Goal: Task Accomplishment & Management: Use online tool/utility

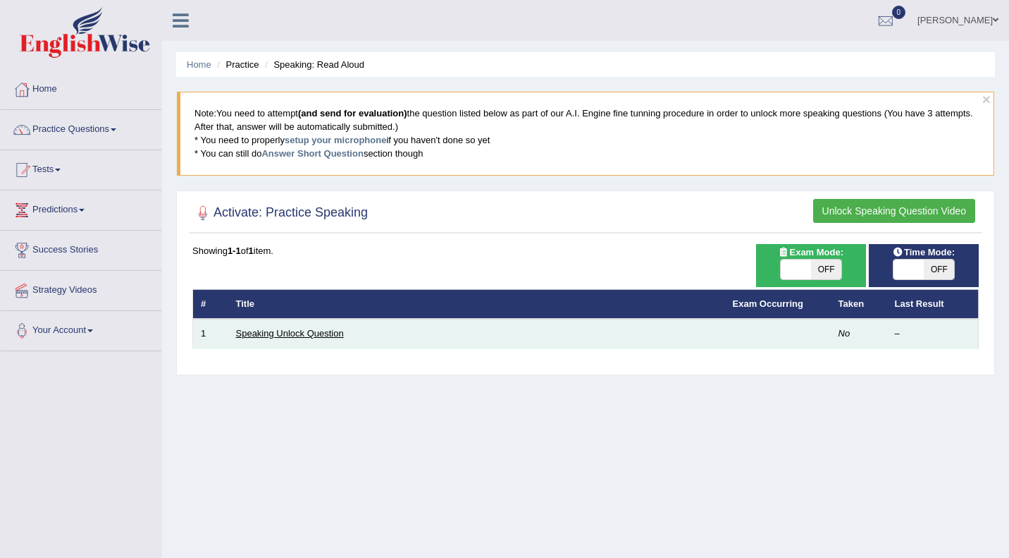
click at [338, 338] on link "Speaking Unlock Question" at bounding box center [290, 333] width 108 height 11
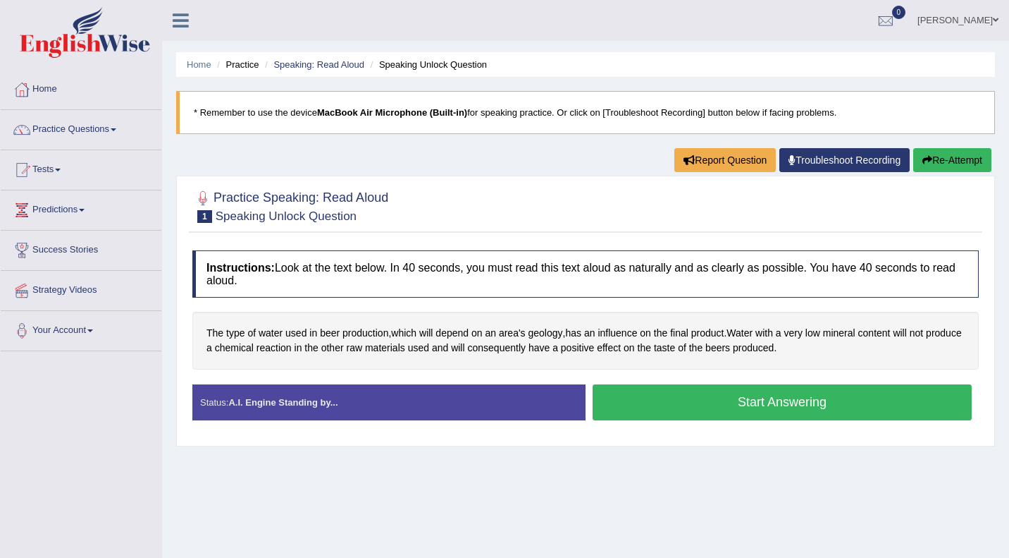
click at [694, 409] on button "Start Answering" at bounding box center [782, 402] width 379 height 36
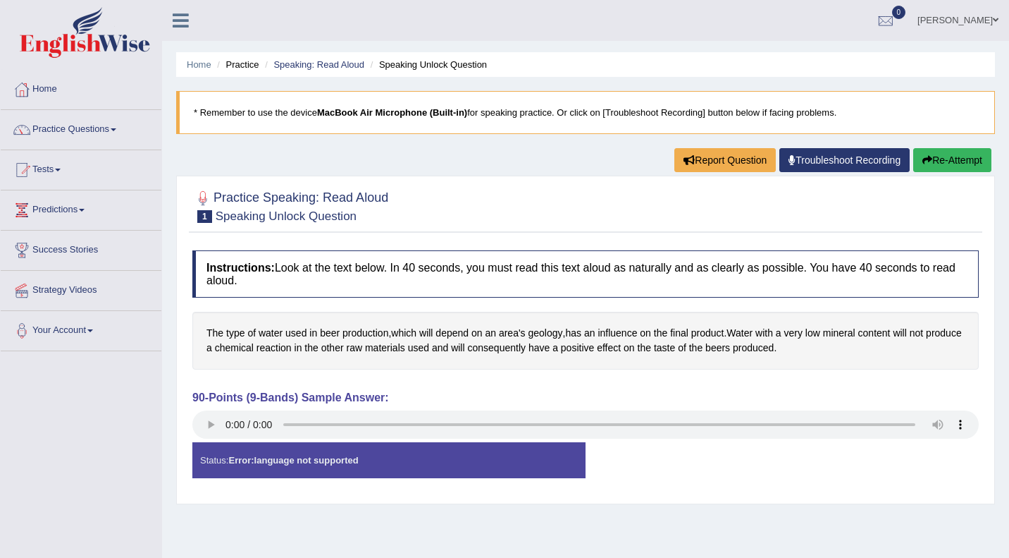
click at [510, 461] on div "Status: Error: language not supported" at bounding box center [388, 460] width 393 height 36
click at [810, 160] on link "Troubleshoot Recording" at bounding box center [845, 160] width 130 height 24
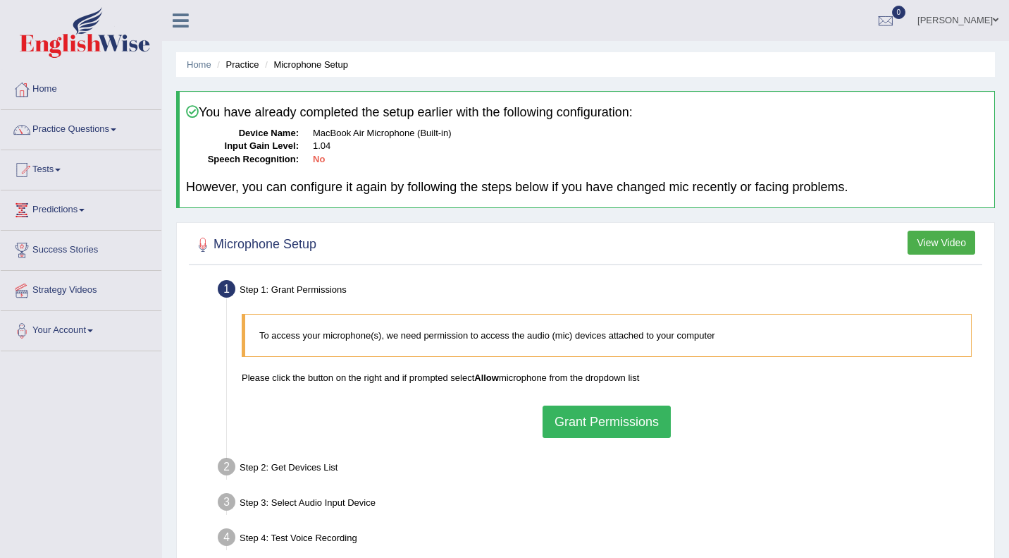
click at [627, 419] on button "Grant Permissions" at bounding box center [607, 421] width 128 height 32
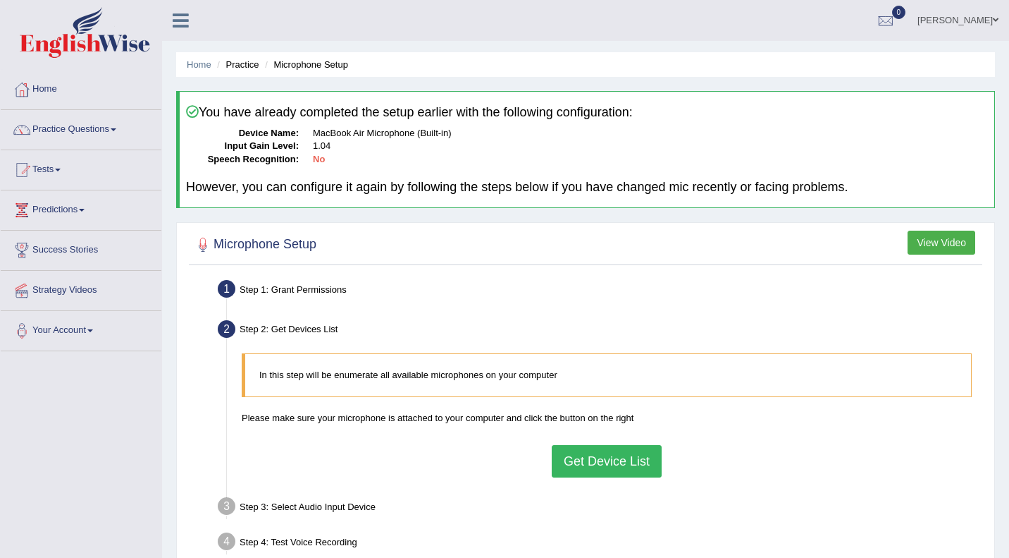
click at [614, 460] on button "Get Device List" at bounding box center [607, 461] width 110 height 32
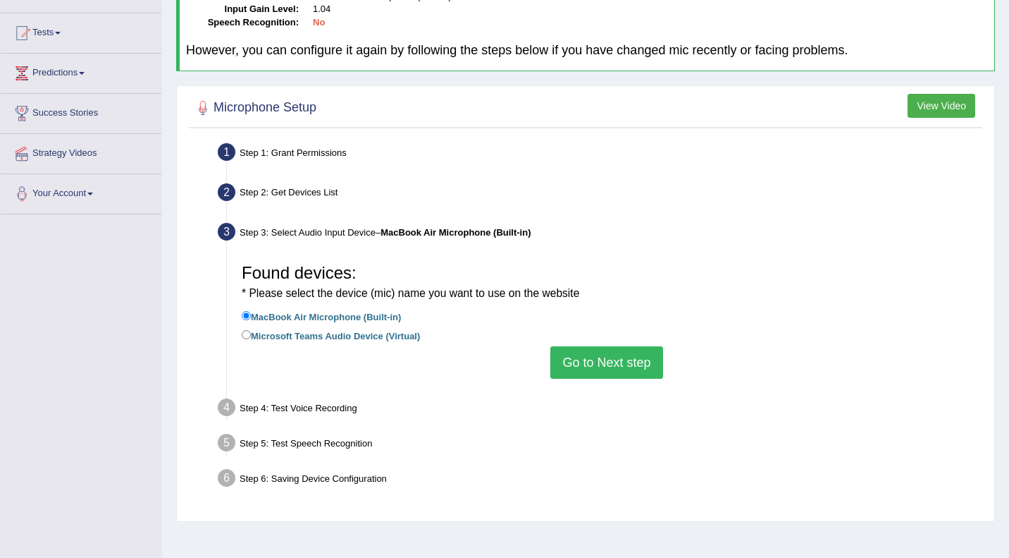
scroll to position [139, 0]
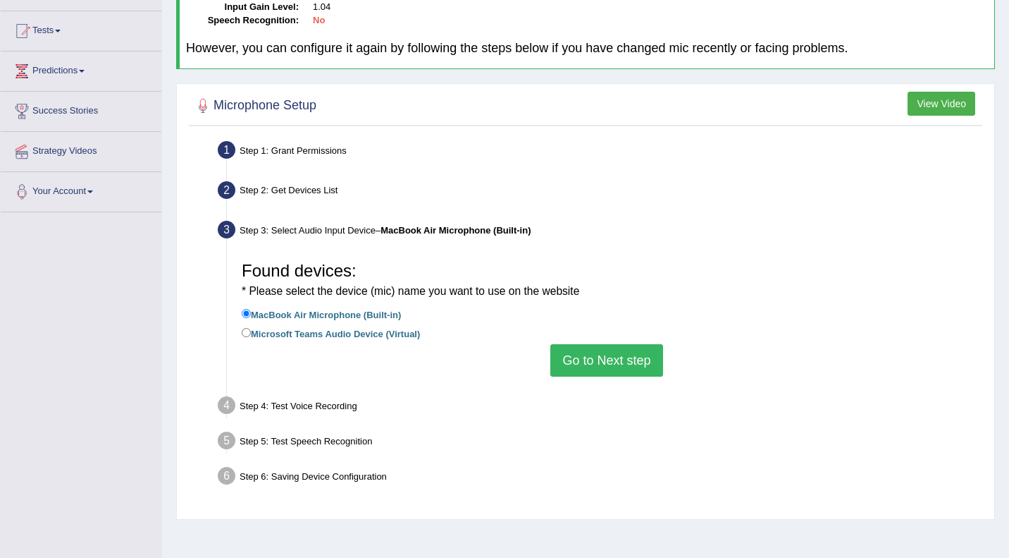
click at [378, 331] on label "Microsoft Teams Audio Device (Virtual)" at bounding box center [331, 333] width 178 height 16
click at [251, 331] on input "Microsoft Teams Audio Device (Virtual)" at bounding box center [246, 332] width 9 height 9
radio input "true"
click at [319, 310] on label "MacBook Air Microphone (Built-in)" at bounding box center [321, 314] width 159 height 16
click at [251, 310] on input "MacBook Air Microphone (Built-in)" at bounding box center [246, 313] width 9 height 9
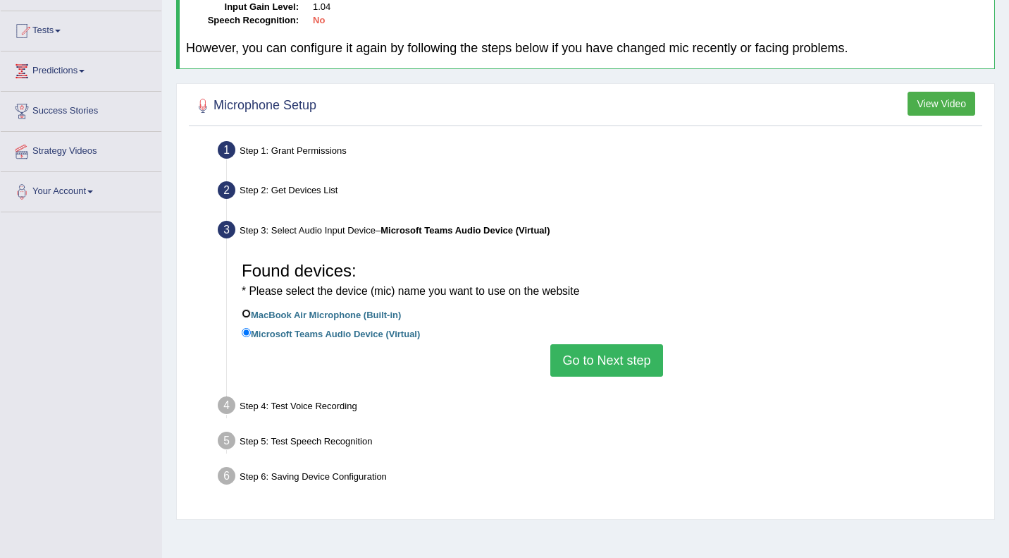
radio input "true"
click at [644, 364] on button "Go to Next step" at bounding box center [607, 360] width 112 height 32
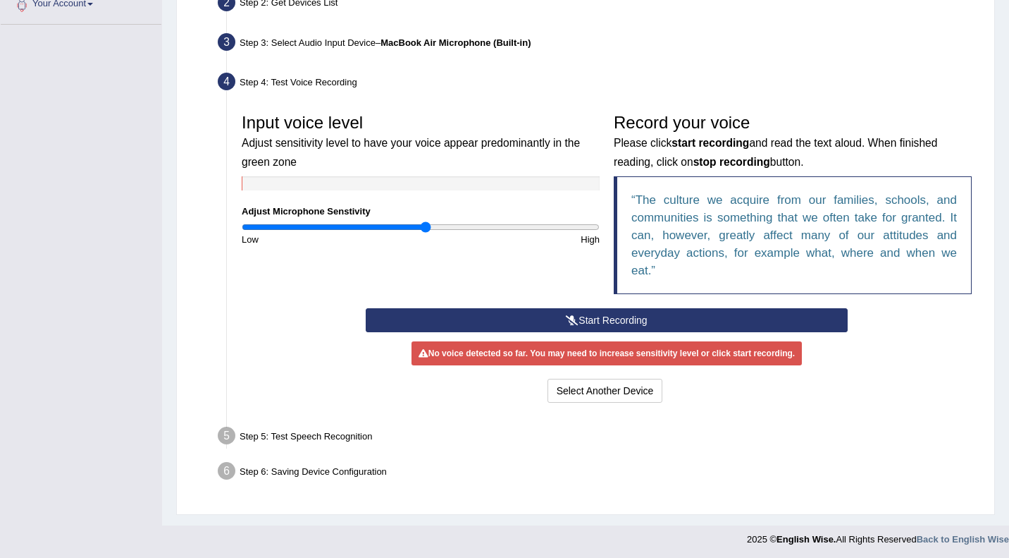
scroll to position [328, 0]
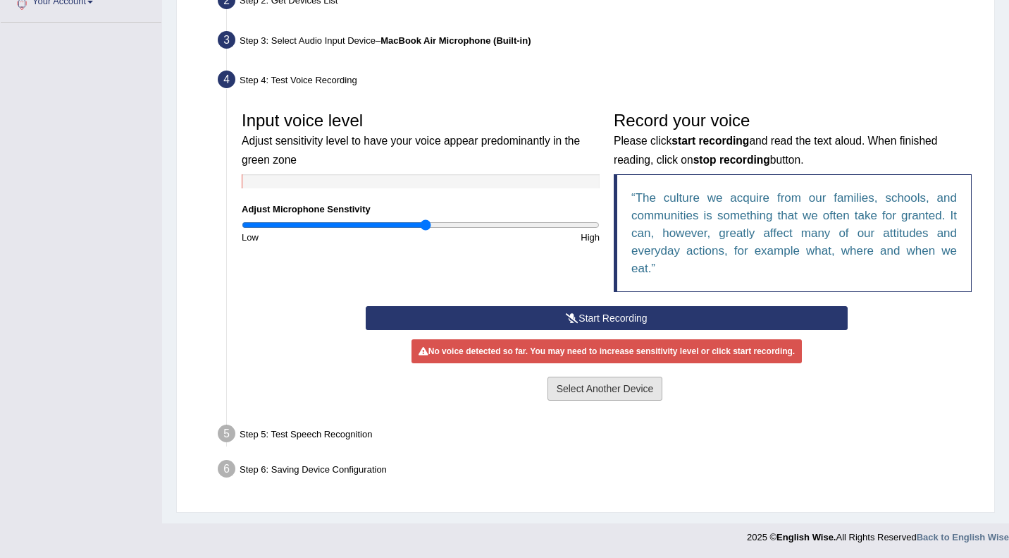
click at [635, 392] on button "Select Another Device" at bounding box center [606, 388] width 116 height 24
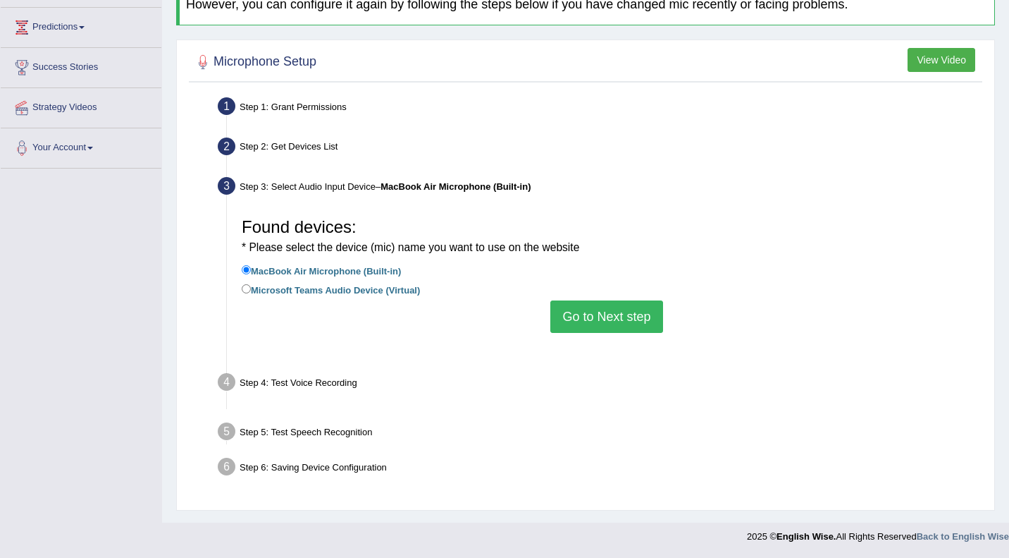
scroll to position [183, 0]
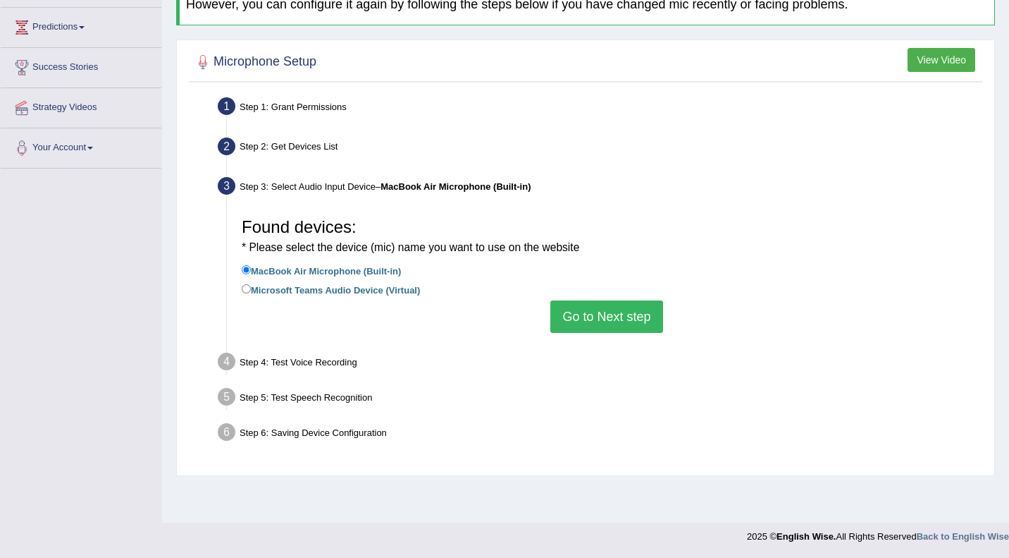
click at [364, 288] on label "Microsoft Teams Audio Device (Virtual)" at bounding box center [331, 289] width 178 height 16
click at [251, 288] on input "Microsoft Teams Audio Device (Virtual)" at bounding box center [246, 288] width 9 height 9
radio input "true"
click at [582, 321] on button "Go to Next step" at bounding box center [607, 316] width 112 height 32
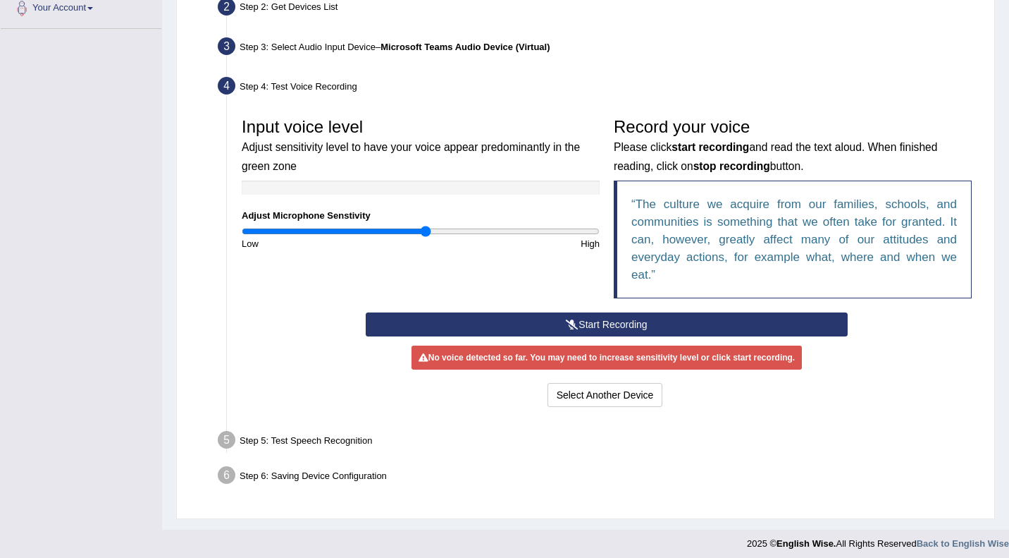
scroll to position [328, 0]
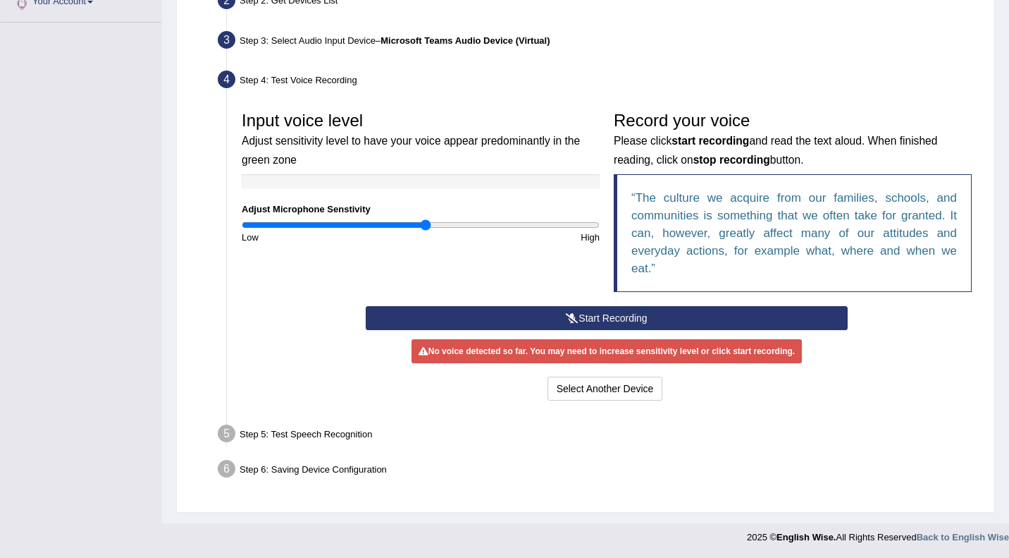
click at [590, 324] on button "Start Recording" at bounding box center [607, 318] width 482 height 24
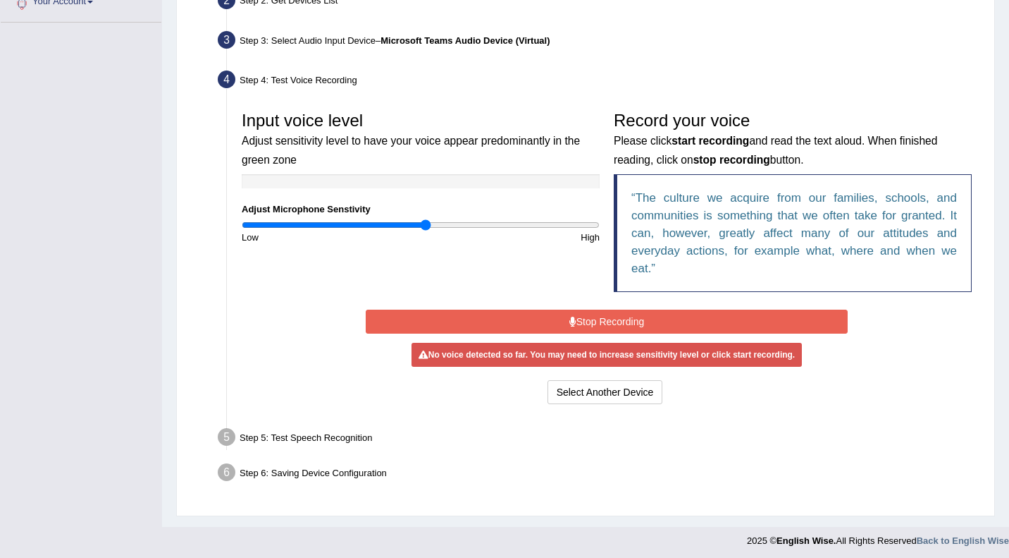
click at [590, 324] on button "Stop Recording" at bounding box center [607, 321] width 482 height 24
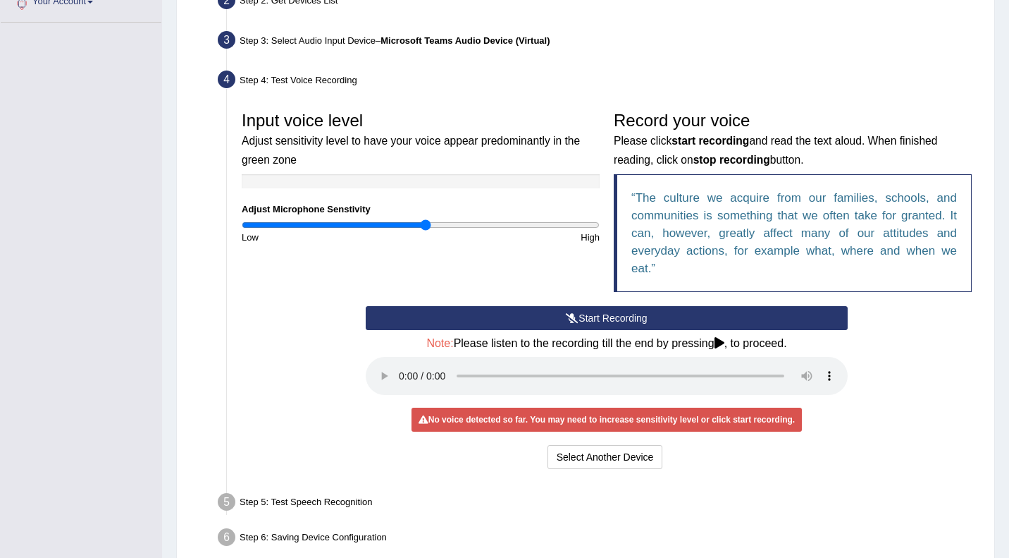
click at [590, 324] on button "Start Recording" at bounding box center [607, 318] width 482 height 24
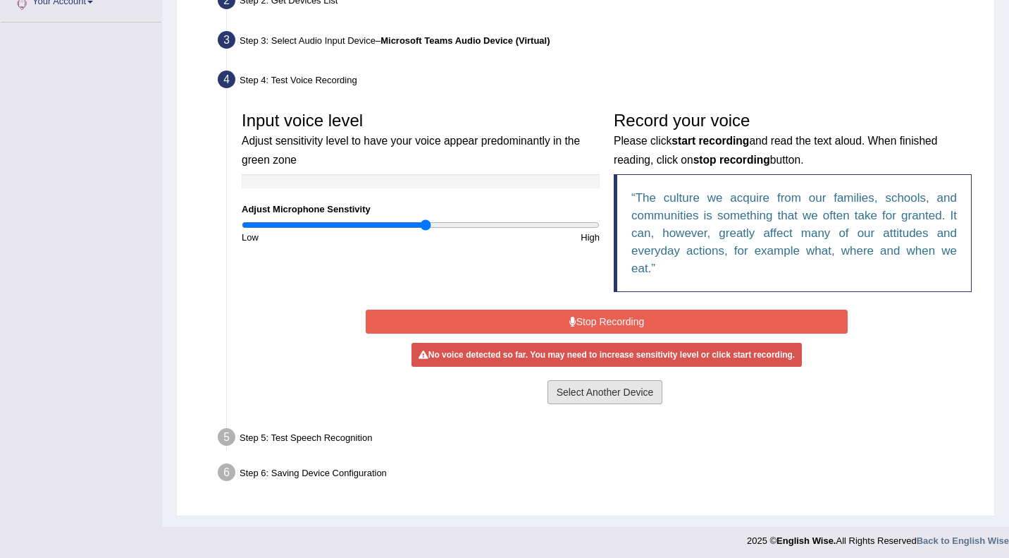
click at [599, 402] on button "Select Another Device" at bounding box center [606, 392] width 116 height 24
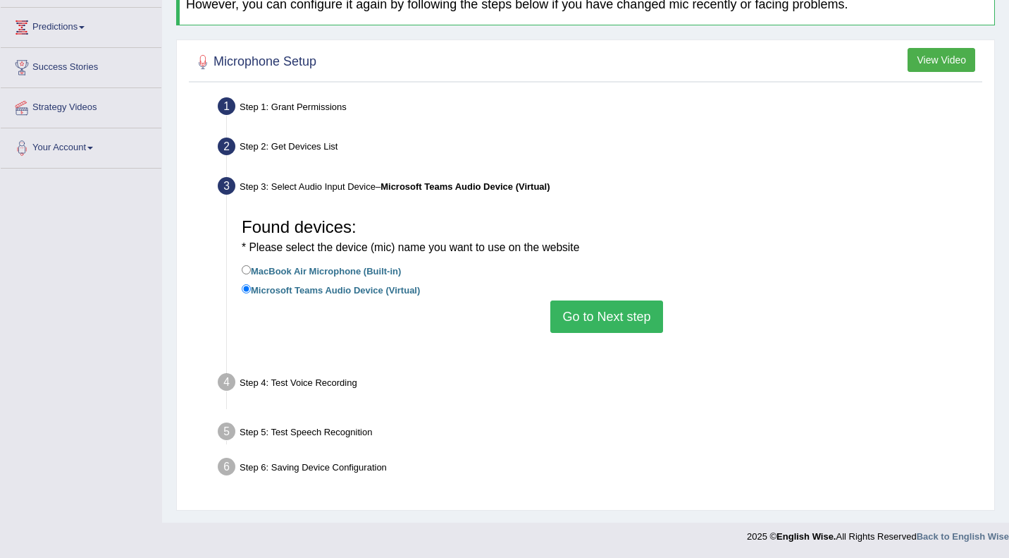
scroll to position [183, 0]
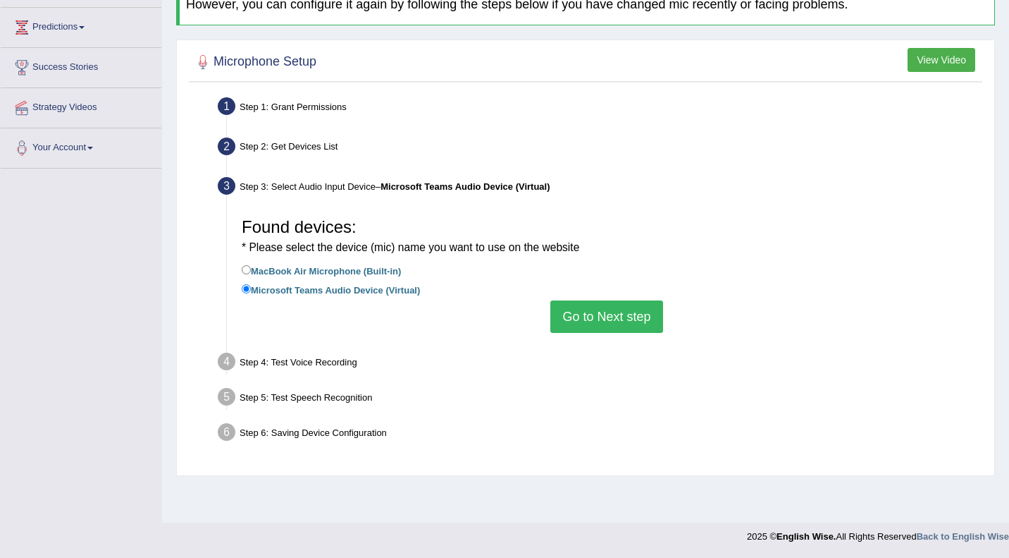
click at [355, 263] on label "MacBook Air Microphone (Built-in)" at bounding box center [321, 270] width 159 height 16
click at [251, 265] on input "MacBook Air Microphone (Built-in)" at bounding box center [246, 269] width 9 height 9
radio input "true"
click at [627, 312] on button "Go to Next step" at bounding box center [607, 316] width 112 height 32
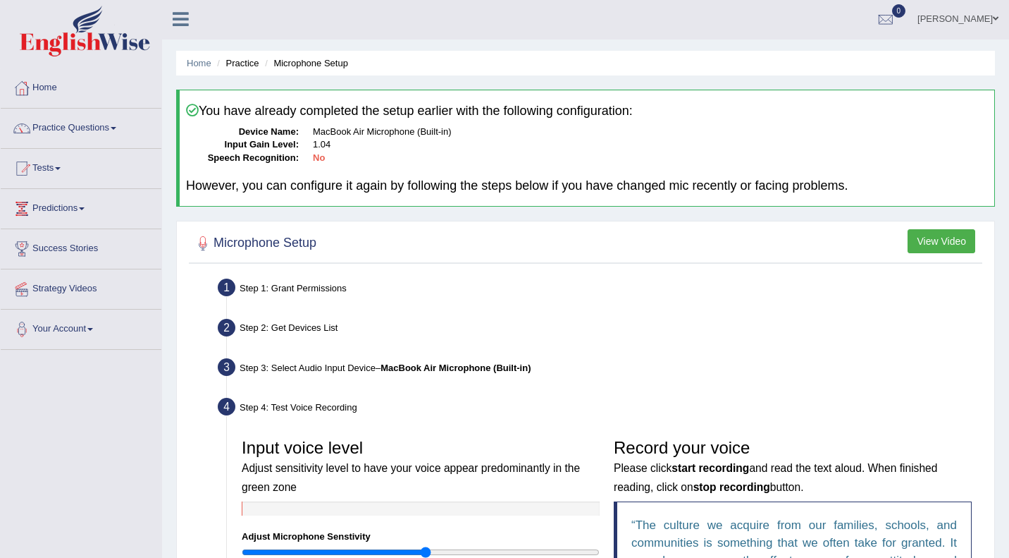
scroll to position [0, 0]
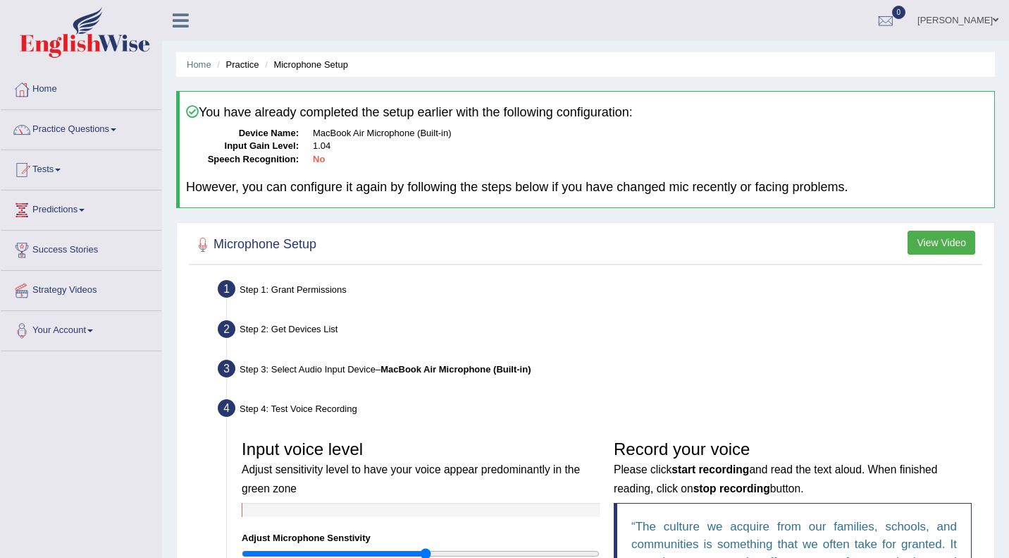
click at [940, 244] on button "View Video" at bounding box center [942, 243] width 68 height 24
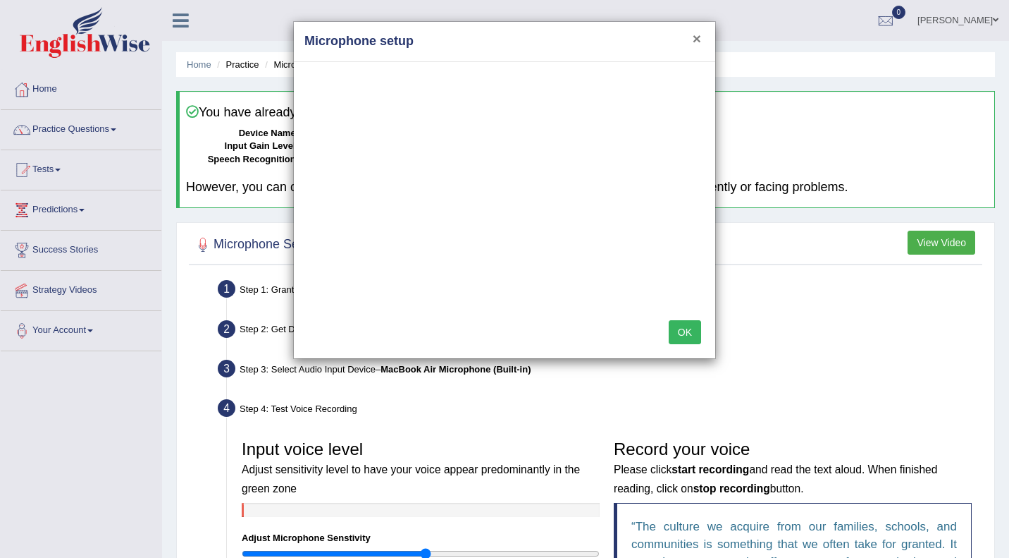
click at [700, 42] on button "×" at bounding box center [697, 38] width 8 height 15
